Goal: Task Accomplishment & Management: Use online tool/utility

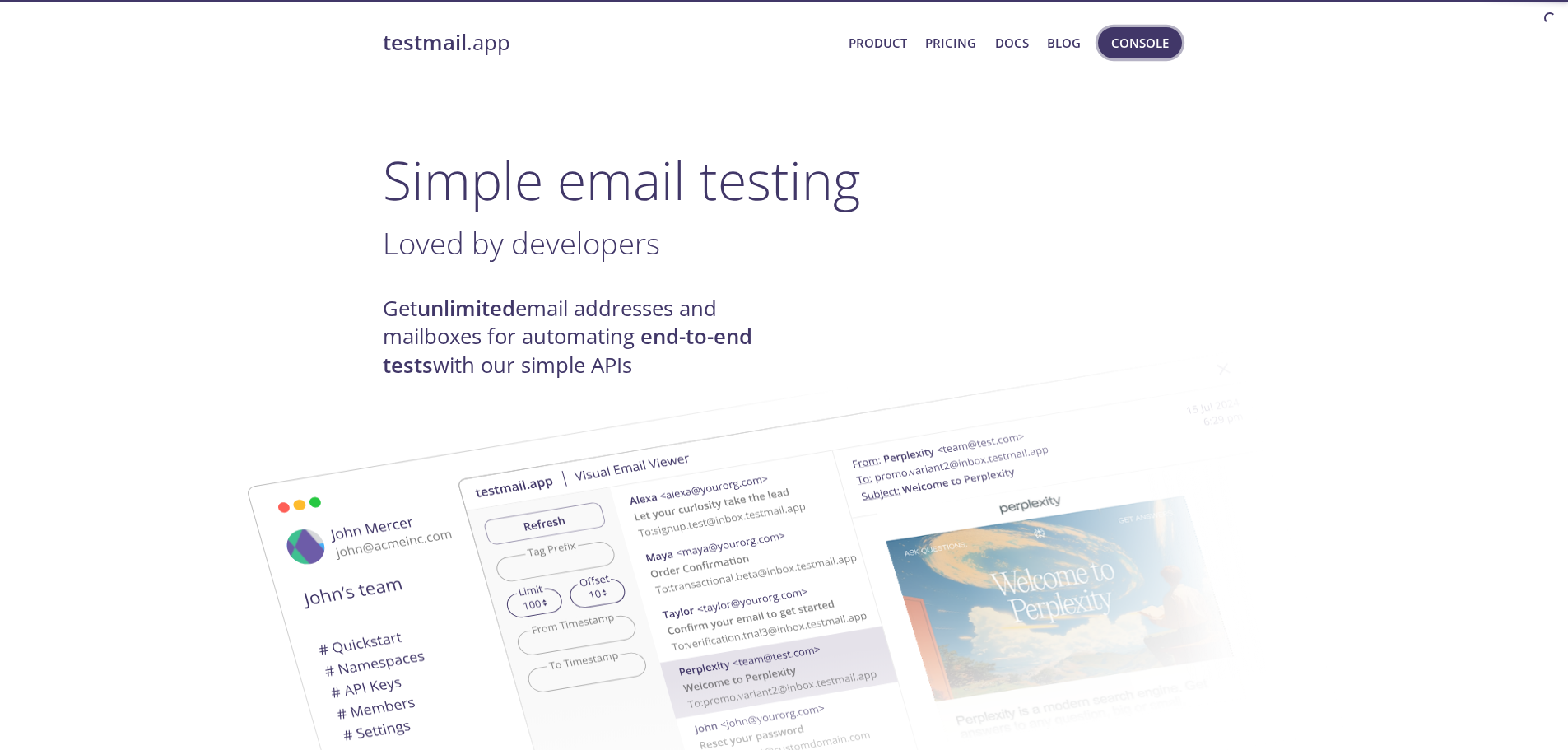
click at [1145, 45] on span "Console" at bounding box center [1140, 43] width 57 height 22
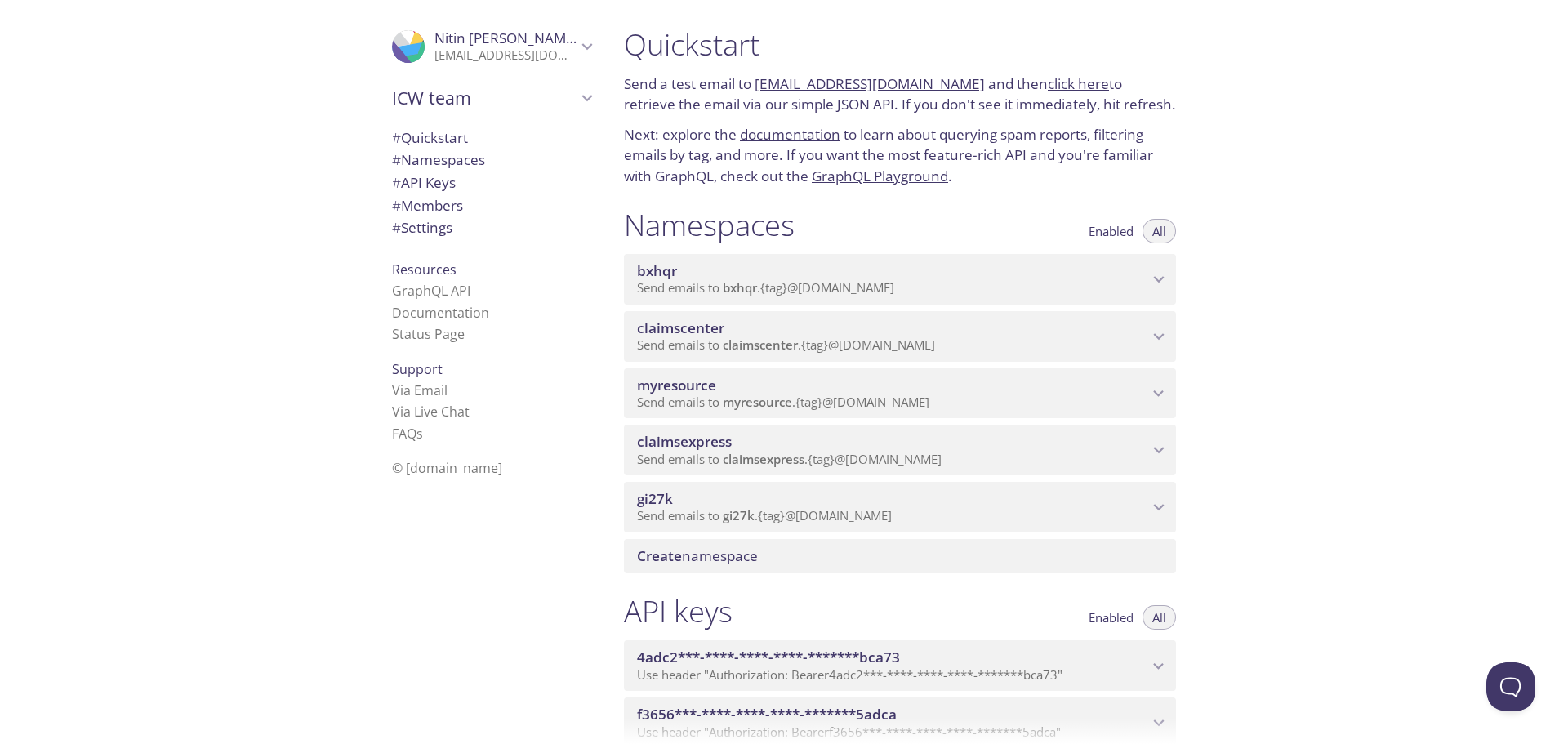
click at [747, 390] on span "myresource" at bounding box center [892, 386] width 511 height 18
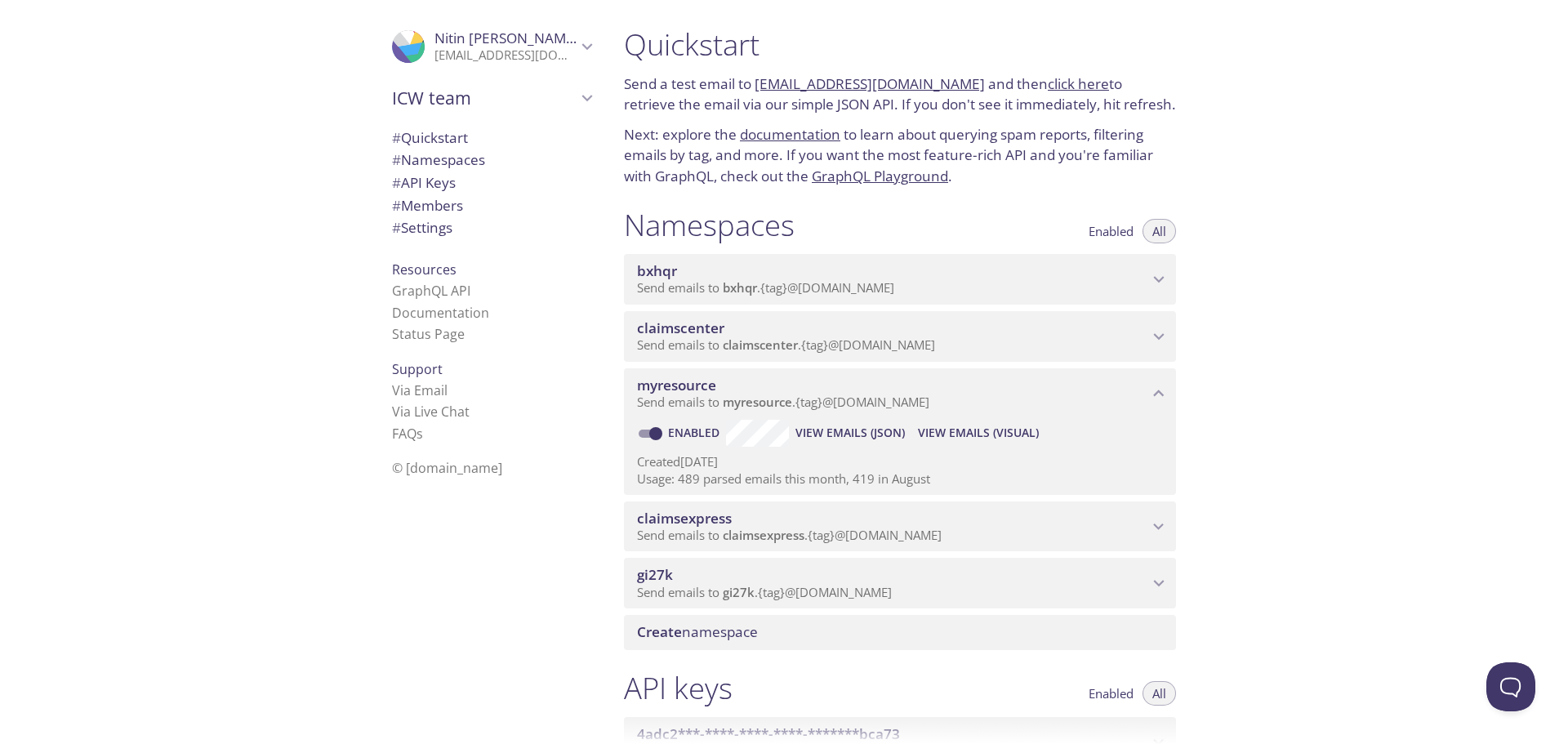
click at [958, 428] on span "View Emails (Visual)" at bounding box center [978, 433] width 121 height 20
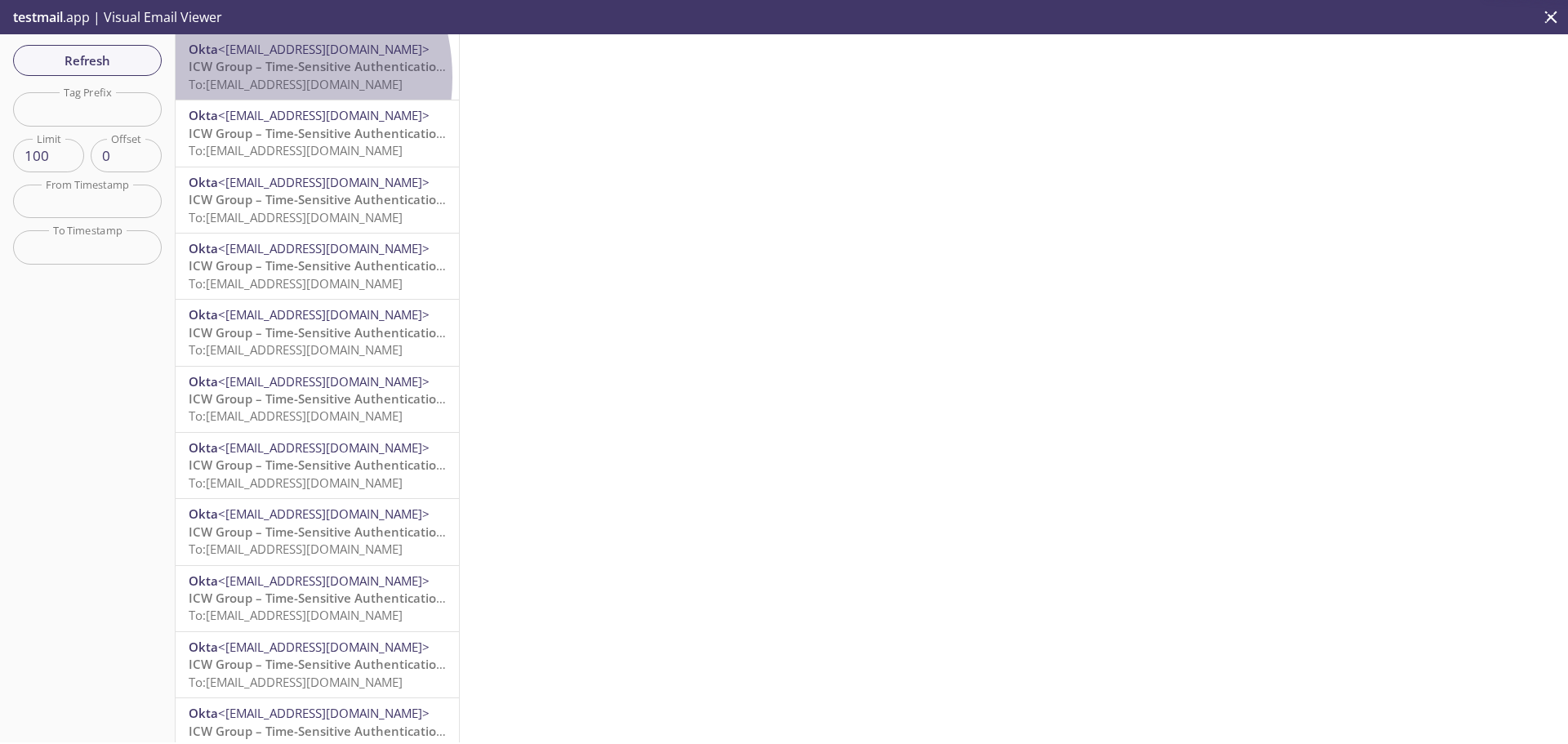
click at [246, 78] on span "To: [EMAIL_ADDRESS][DOMAIN_NAME]" at bounding box center [295, 84] width 214 height 16
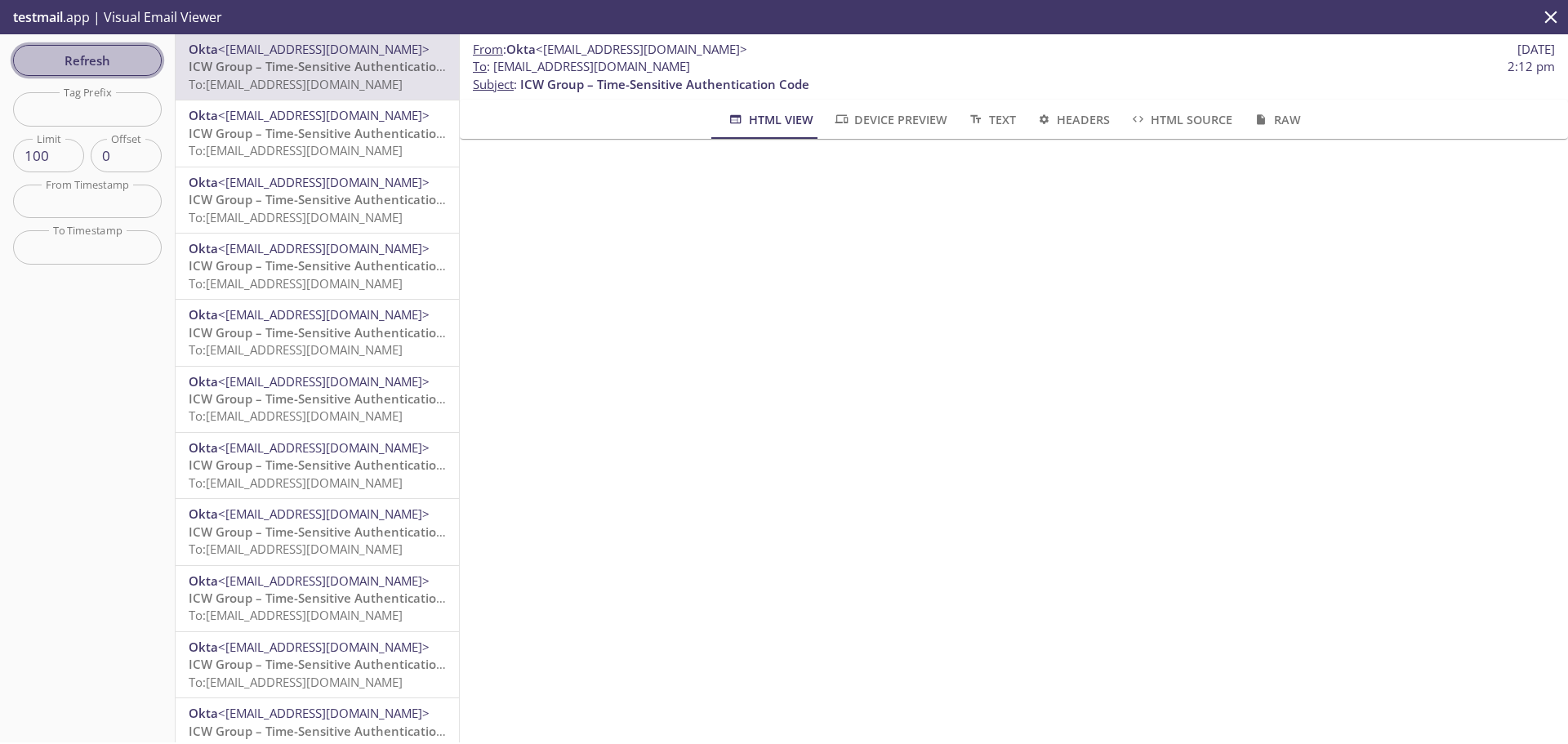
click at [85, 71] on span "Refresh" at bounding box center [87, 60] width 123 height 22
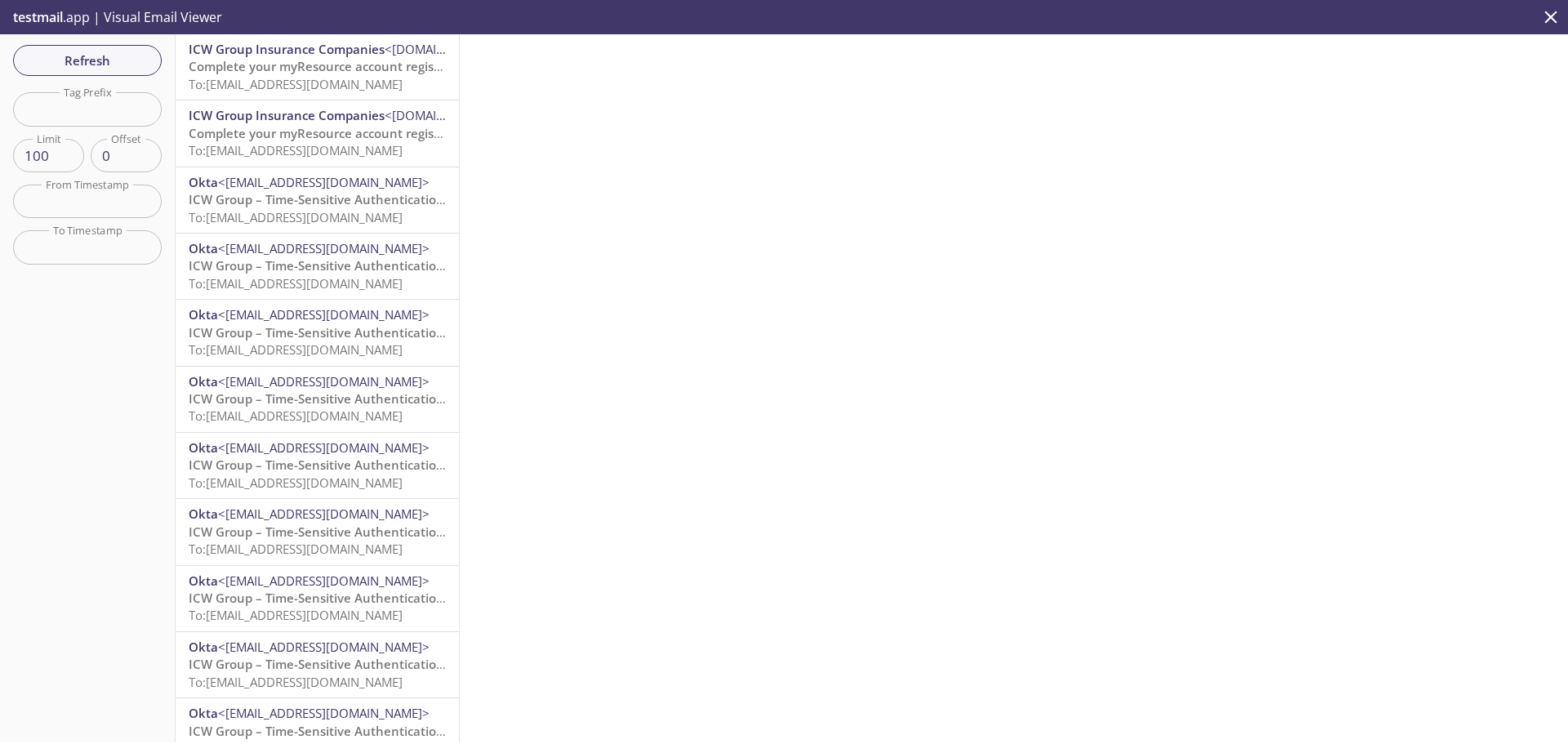
click at [316, 62] on span "Complete your myResource account registration" at bounding box center [331, 66] width 286 height 16
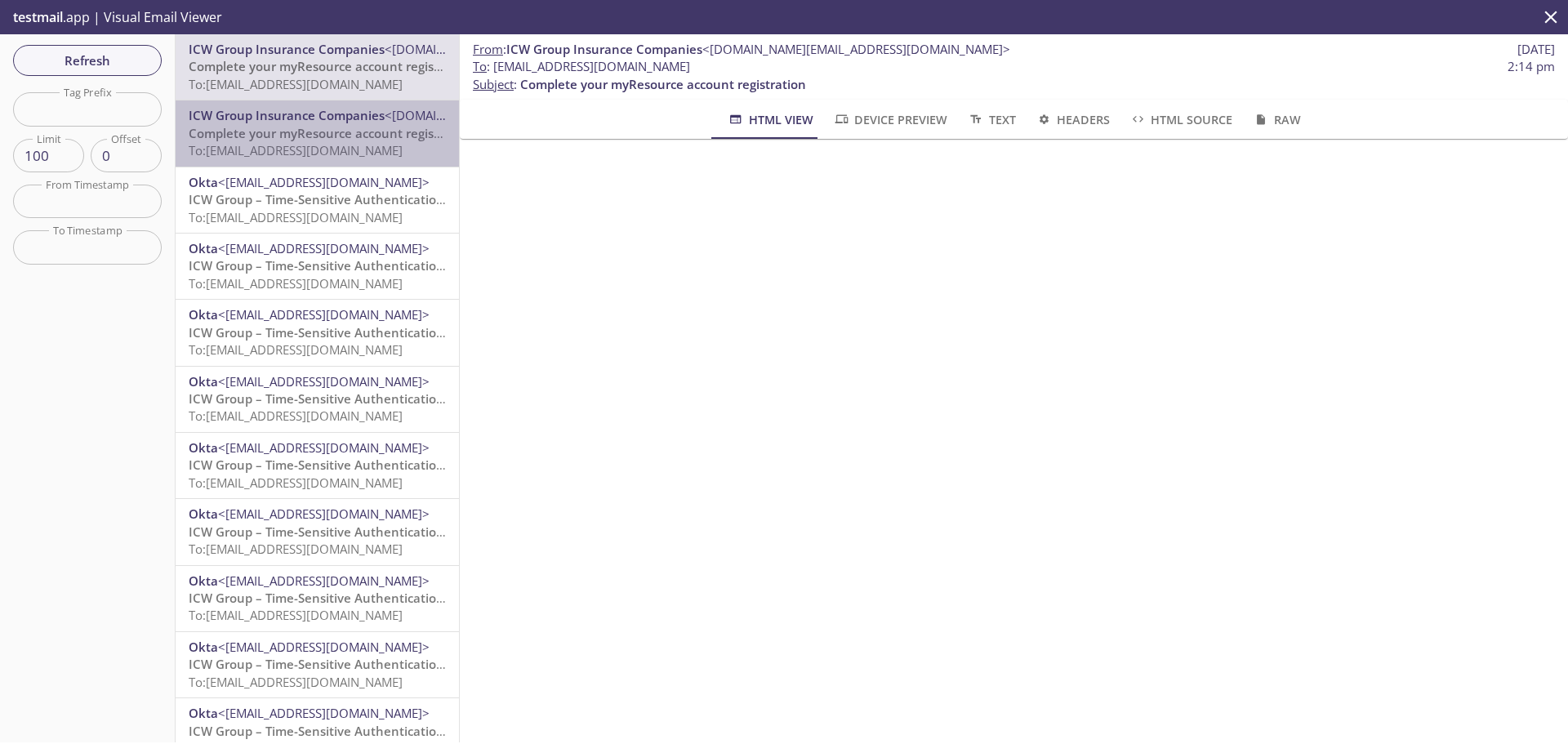
drag, startPoint x: 335, startPoint y: 147, endPoint x: 337, endPoint y: 125, distance: 22.1
click at [335, 147] on span "To: [EMAIL_ADDRESS][DOMAIN_NAME]" at bounding box center [295, 151] width 214 height 16
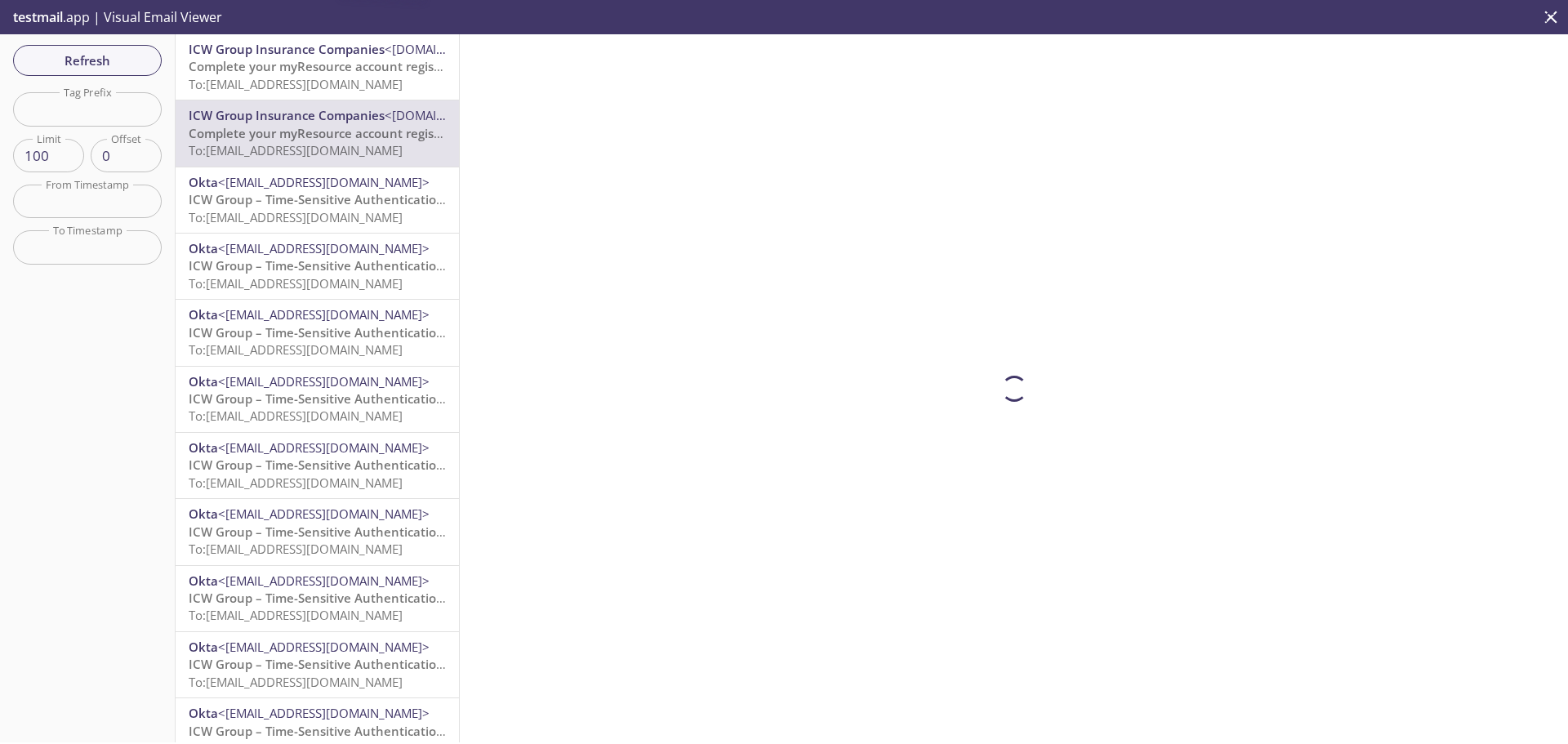
click at [333, 70] on span "Complete your myResource account registration" at bounding box center [331, 66] width 286 height 16
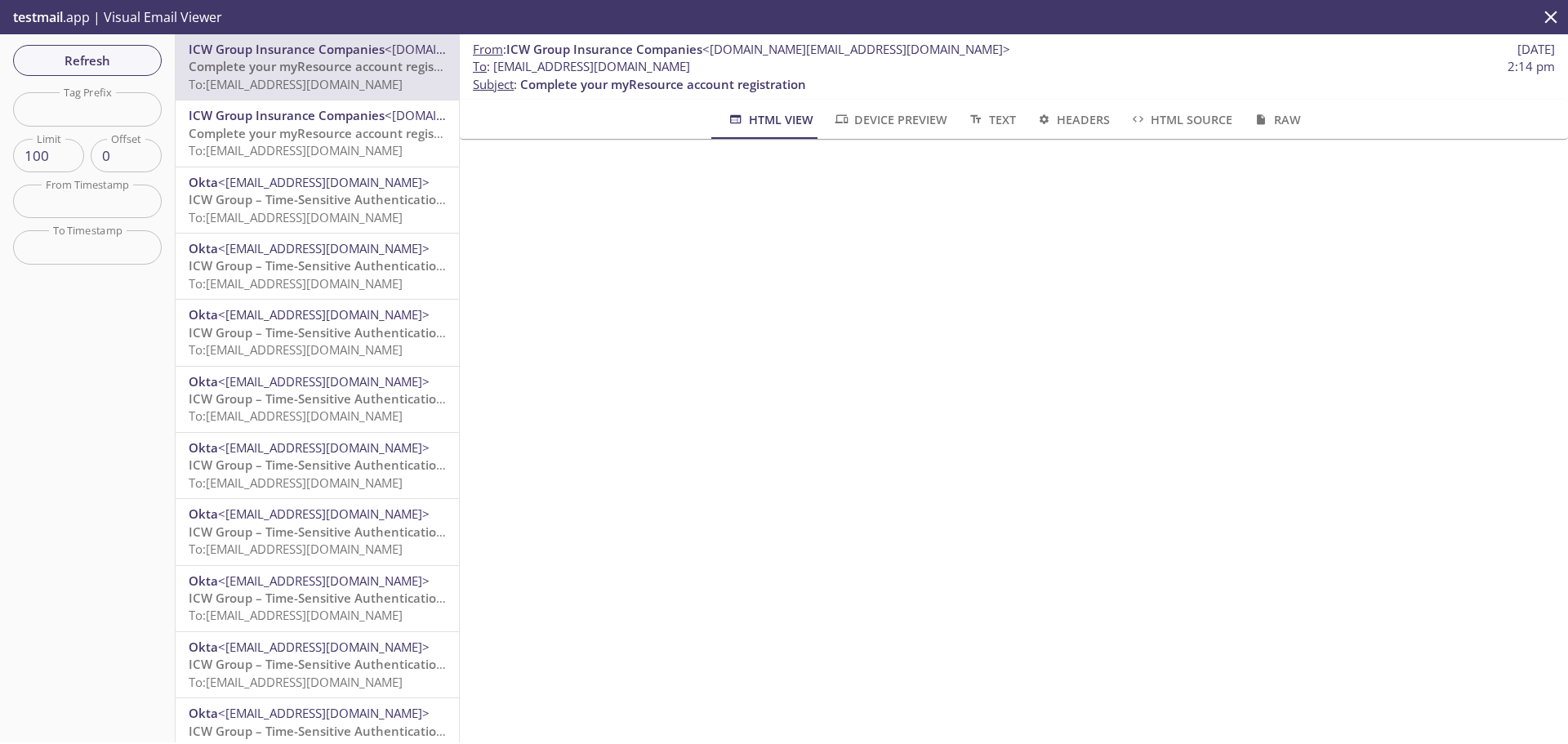
click at [1191, 463] on div "From : ICW Group Insurance Companies <[DOMAIN_NAME][EMAIL_ADDRESS][DOMAIN_NAME]…" at bounding box center [1013, 388] width 1108 height 708
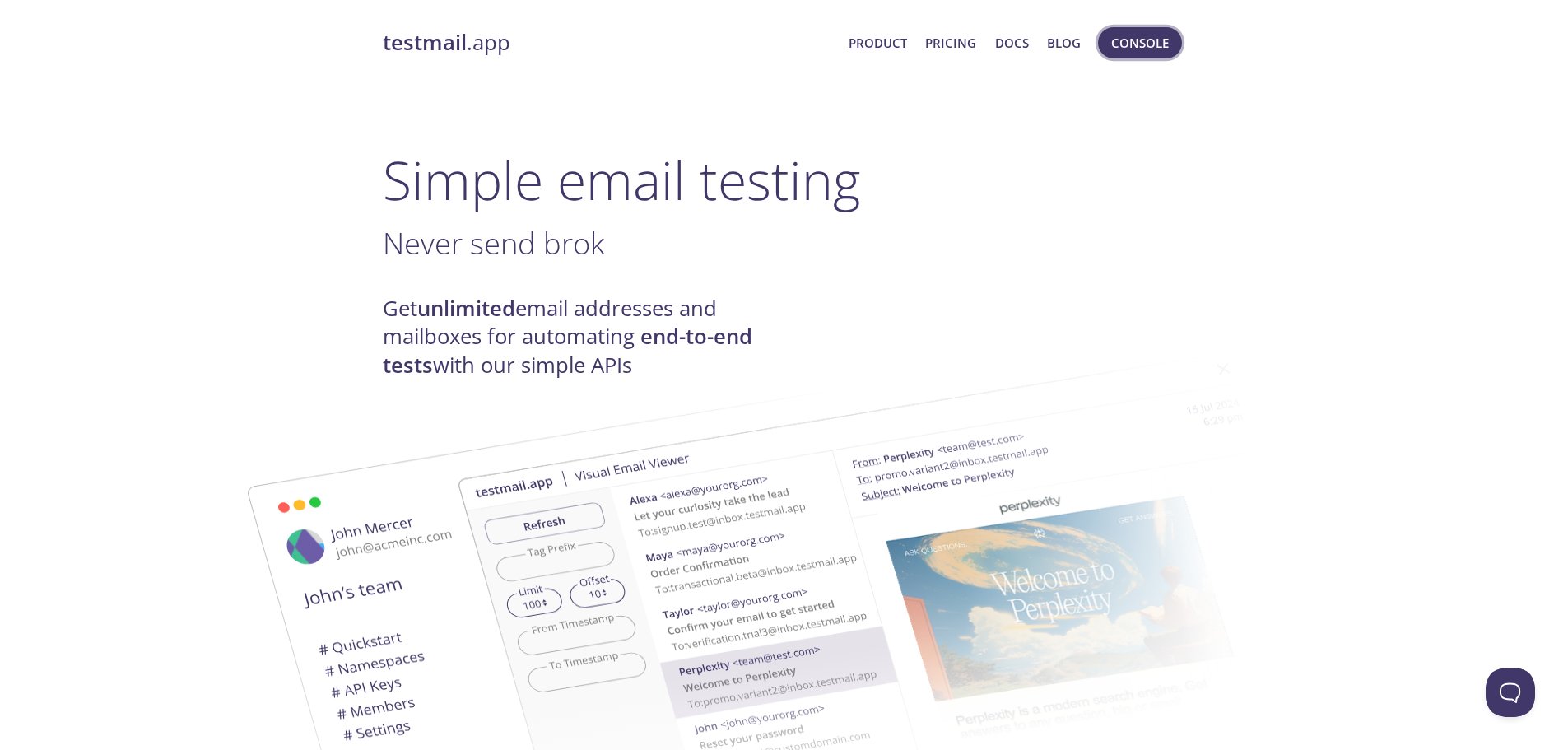
click at [1144, 47] on span "Console" at bounding box center [1140, 43] width 57 height 22
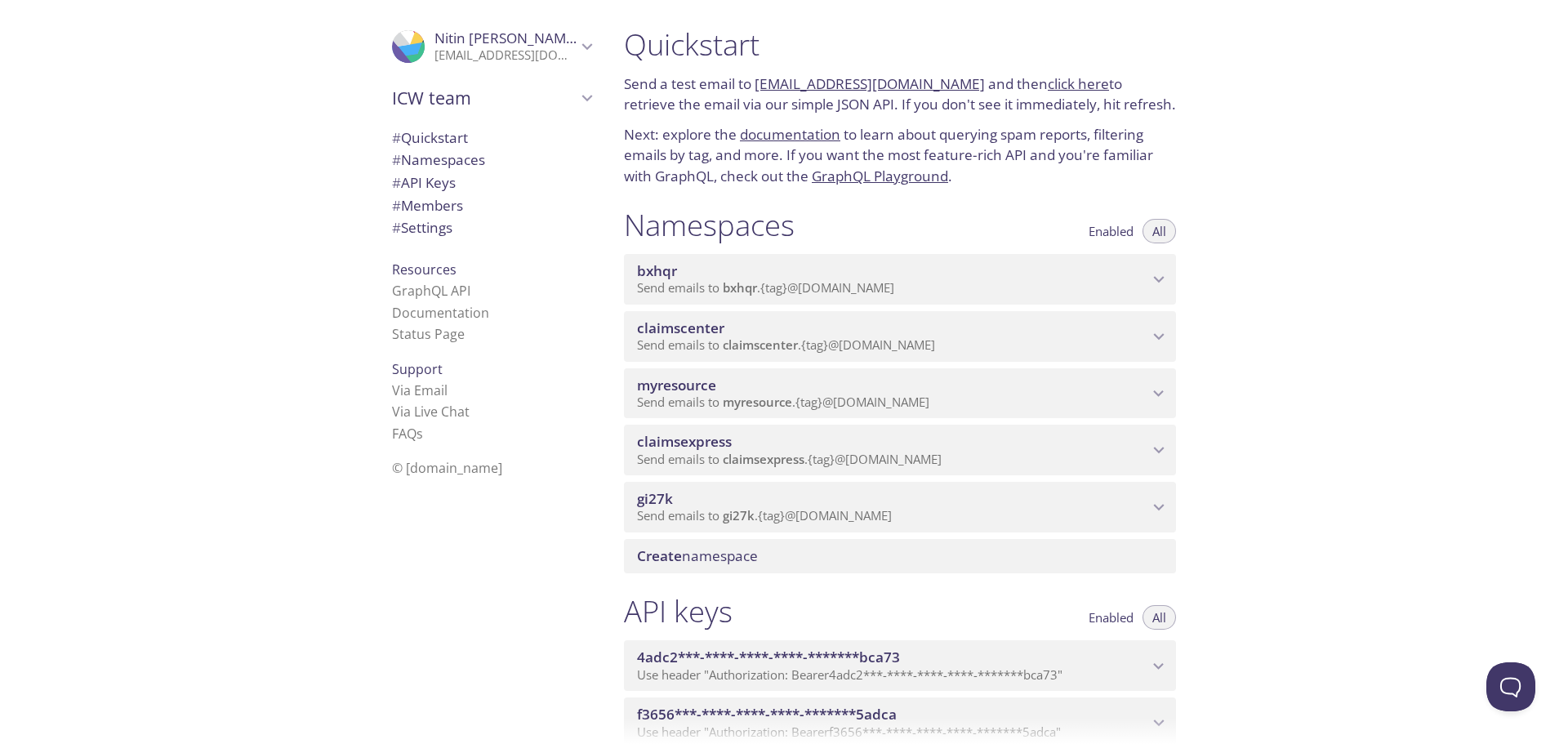
click at [752, 387] on span "myresource" at bounding box center [892, 386] width 511 height 18
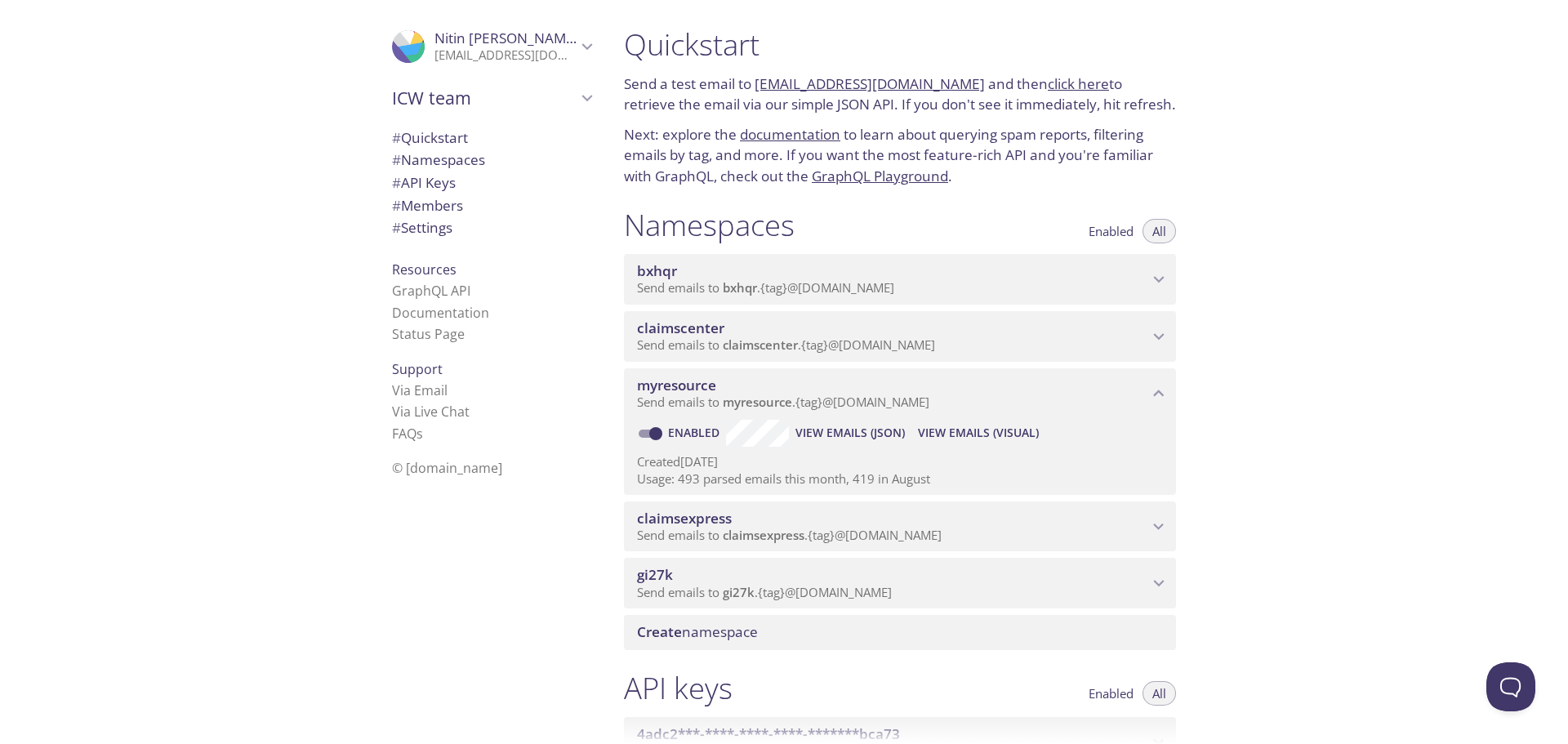
click at [971, 436] on span "View Emails (Visual)" at bounding box center [978, 433] width 121 height 20
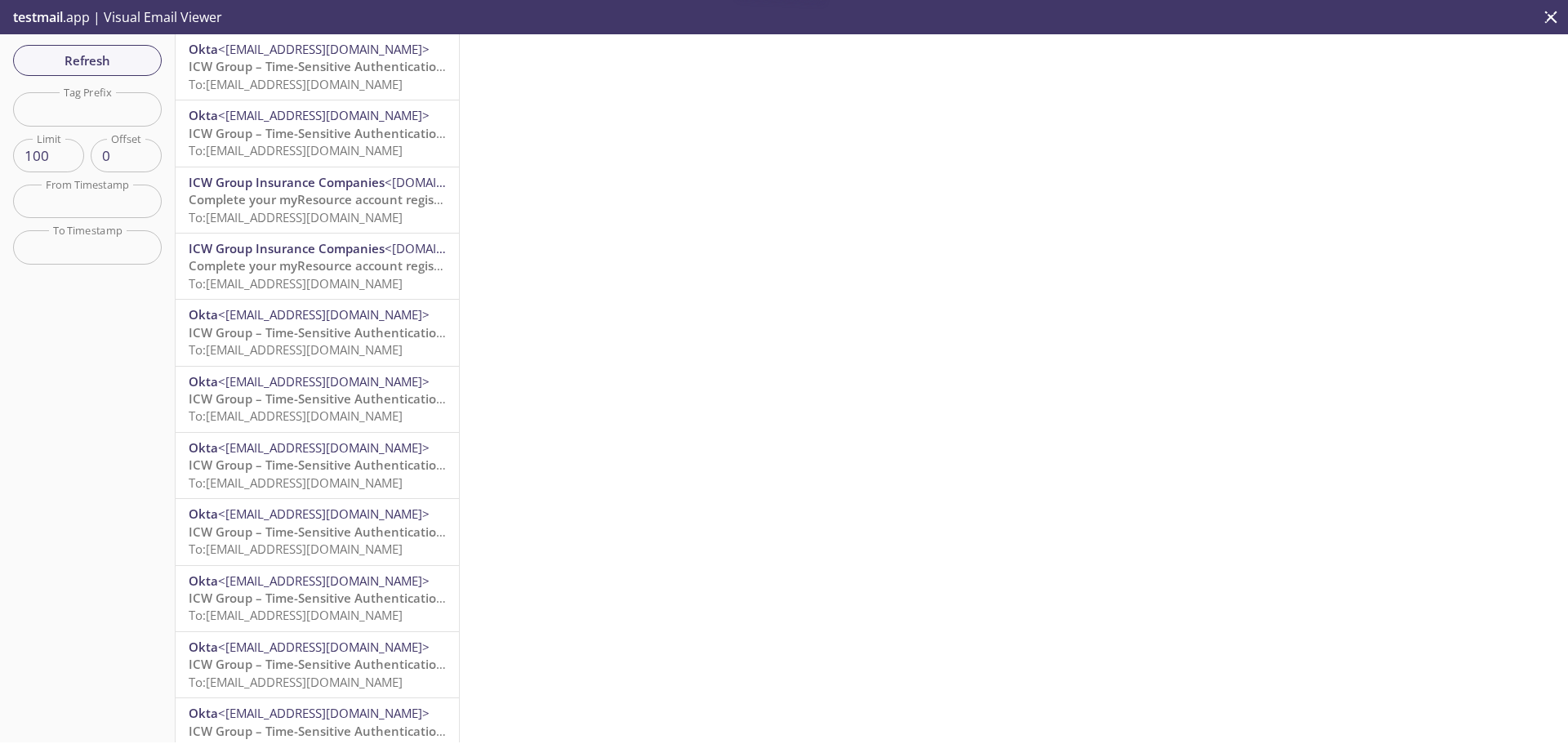
click at [335, 77] on span "To: myresource.paradise18@inbox.testmail.app" at bounding box center [295, 84] width 214 height 16
